Goal: Information Seeking & Learning: Learn about a topic

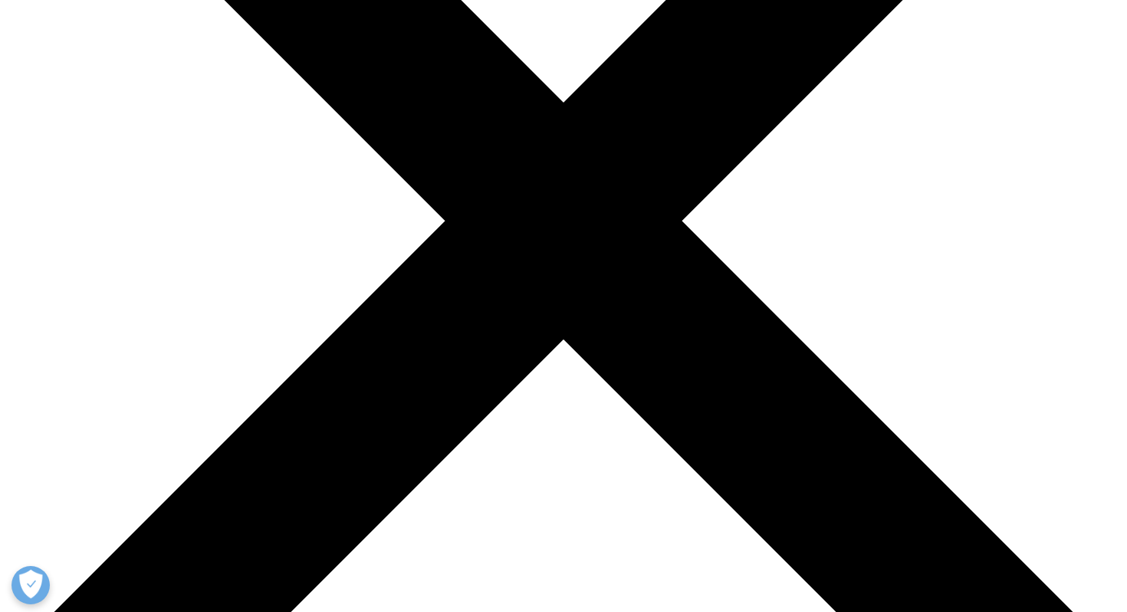
scroll to position [361, 0]
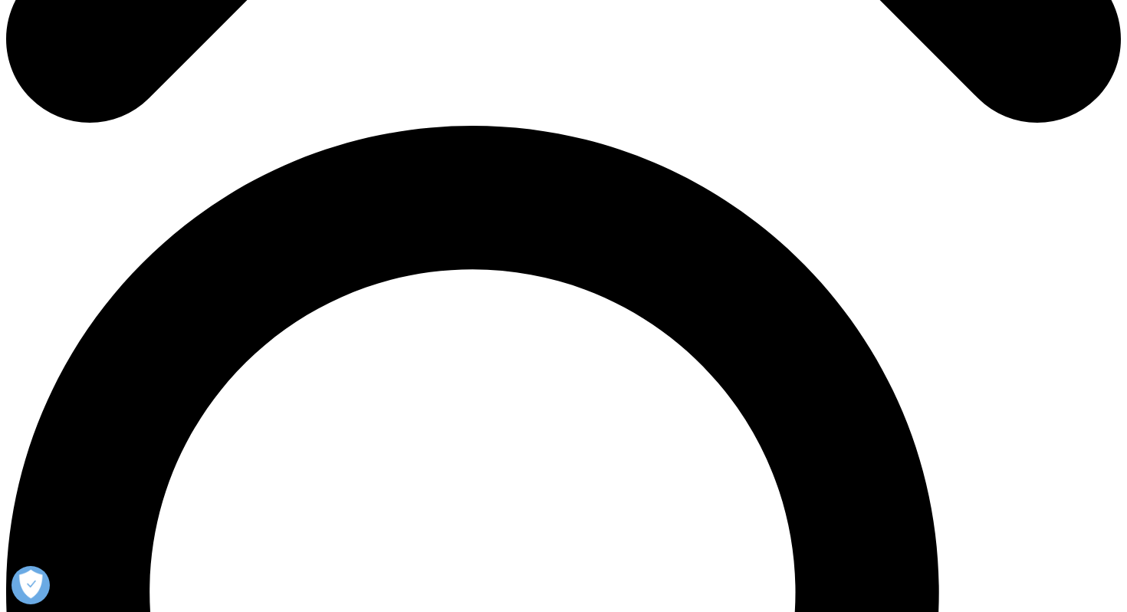
scroll to position [1015, 0]
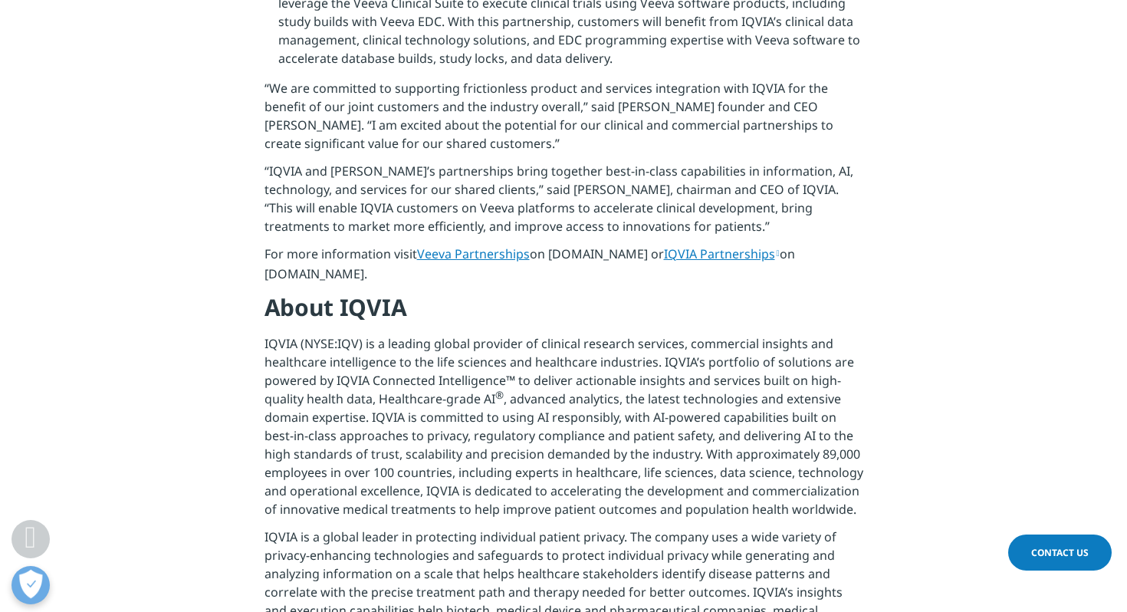
click at [476, 245] on link "Veeva Partnerships" at bounding box center [473, 253] width 113 height 17
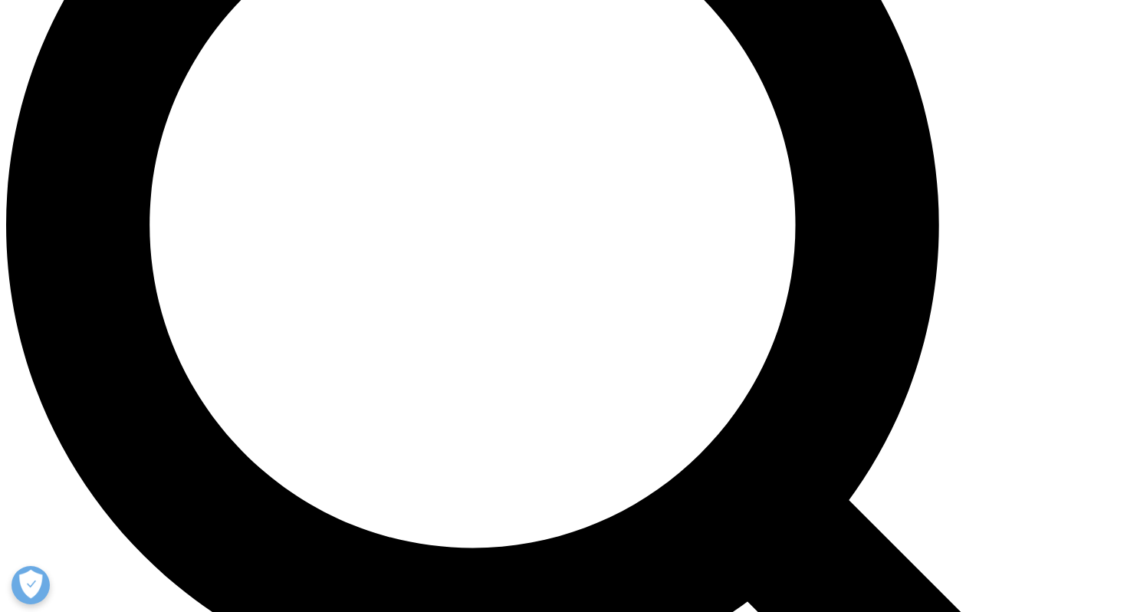
scroll to position [1448, 0]
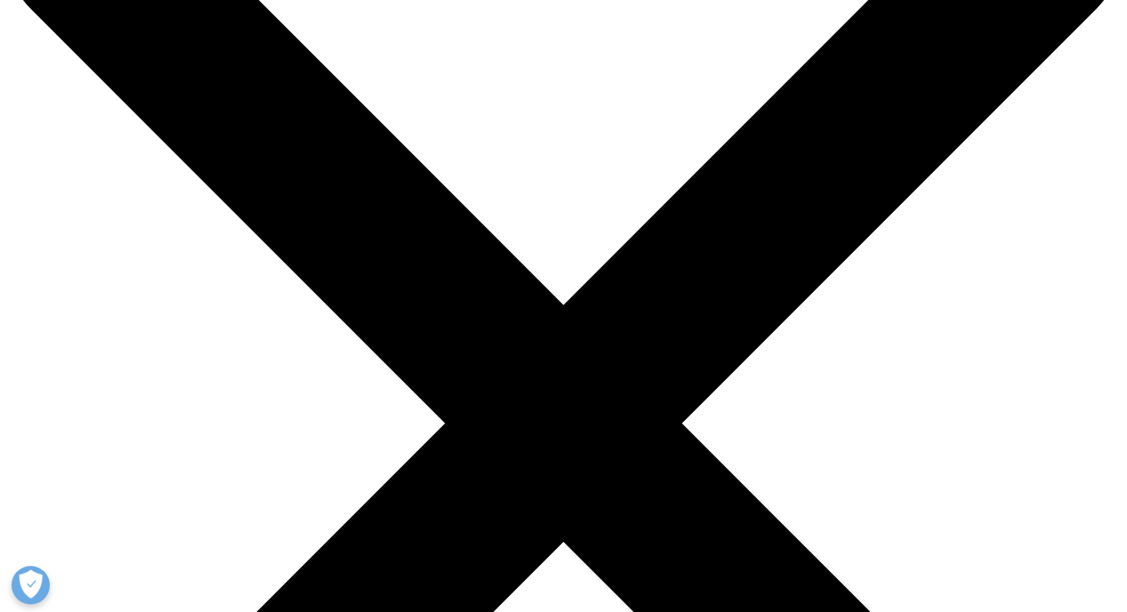
scroll to position [150, 0]
